Goal: Task Accomplishment & Management: Manage account settings

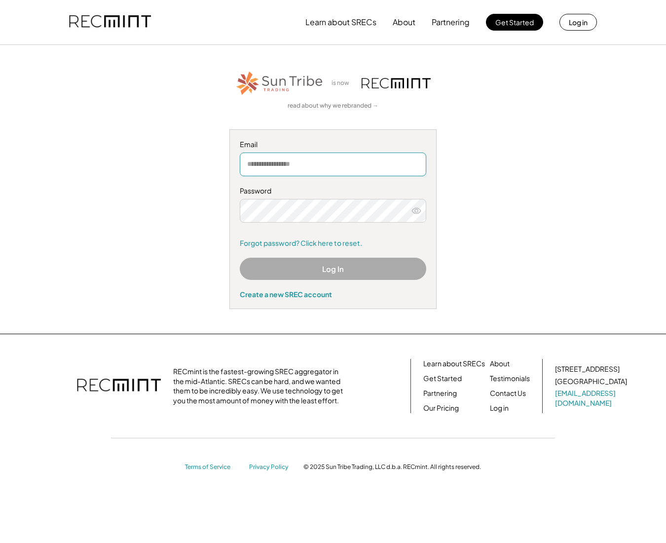
click at [320, 165] on input "email" at bounding box center [333, 164] width 187 height 24
type input "**********"
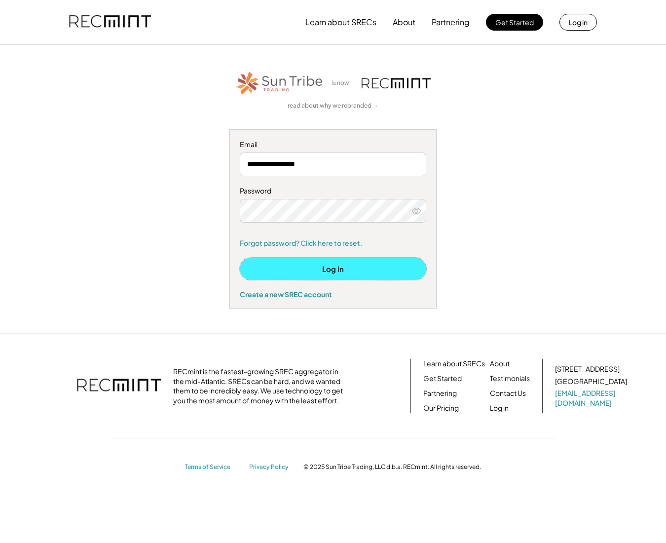
click at [338, 271] on button "Log In" at bounding box center [333, 269] width 187 height 22
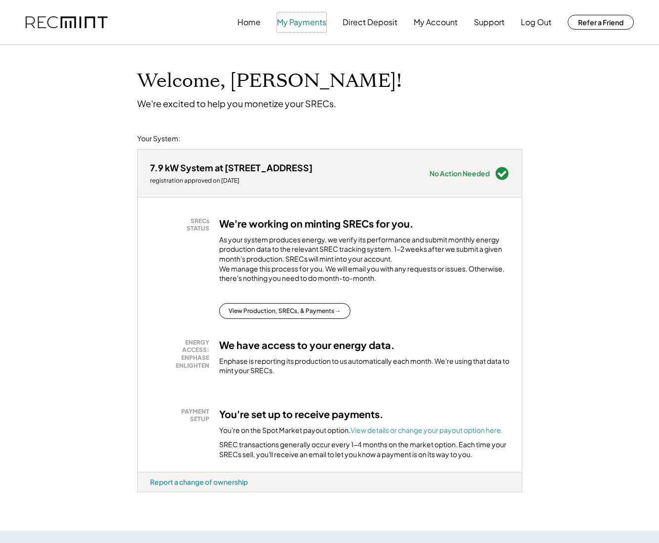
click at [299, 24] on button "My Payments" at bounding box center [301, 22] width 49 height 20
